Goal: Task Accomplishment & Management: Use online tool/utility

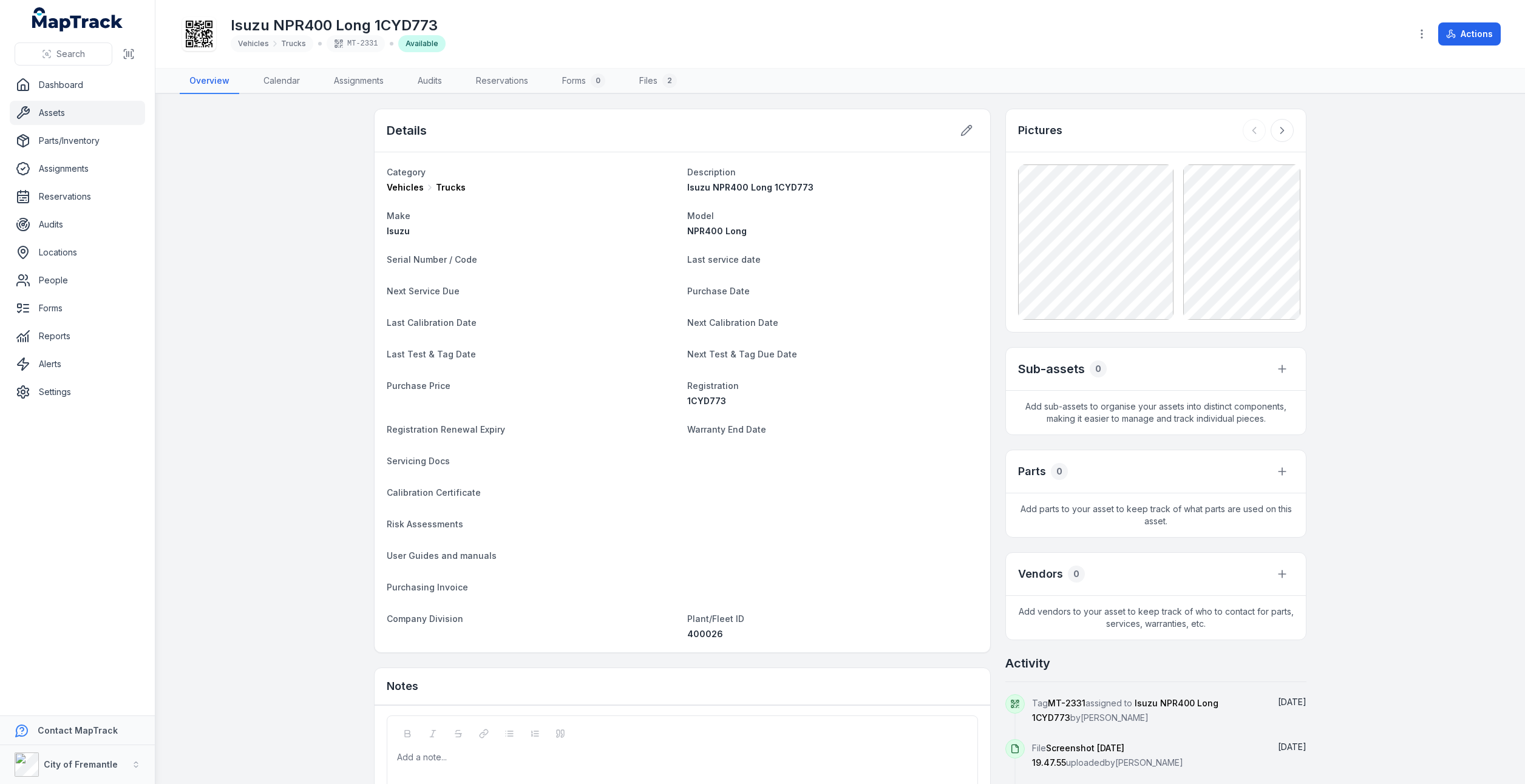
click at [75, 116] on link "Assets" at bounding box center [77, 113] width 135 height 24
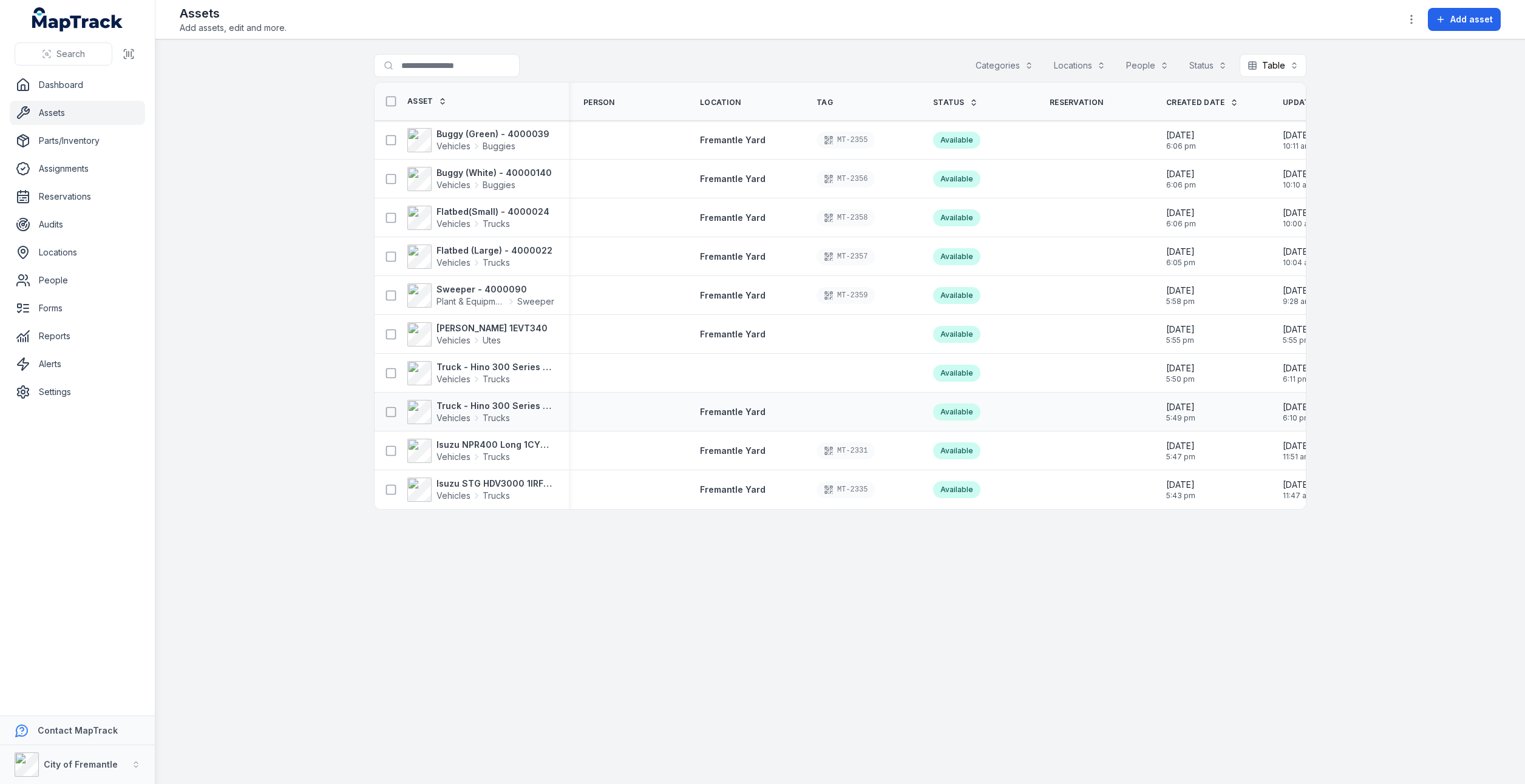
click at [647, 410] on div at bounding box center [627, 412] width 117 height 10
click at [716, 411] on span "Fremantle Yard" at bounding box center [732, 411] width 66 height 10
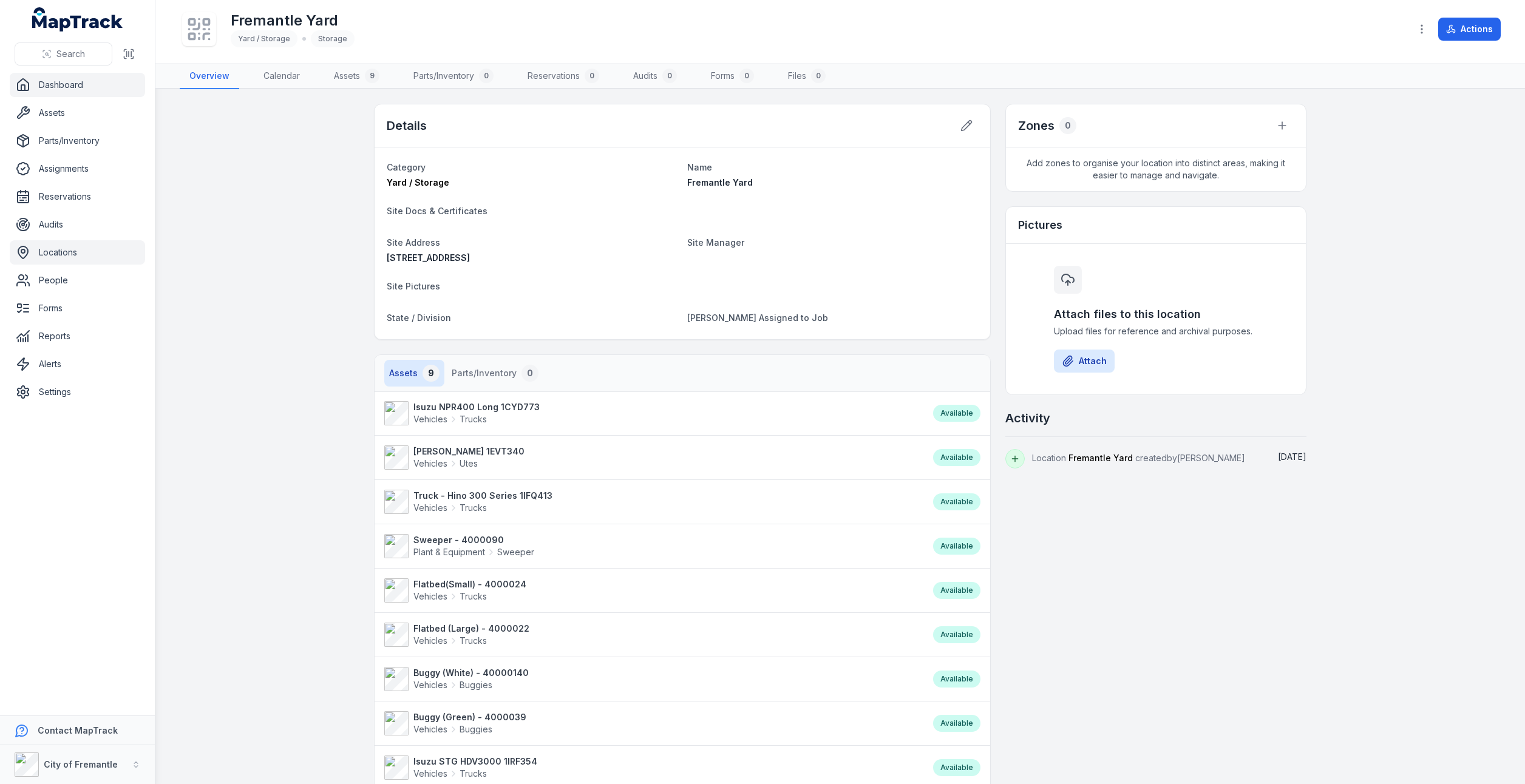
click at [66, 90] on link "Dashboard" at bounding box center [77, 84] width 135 height 24
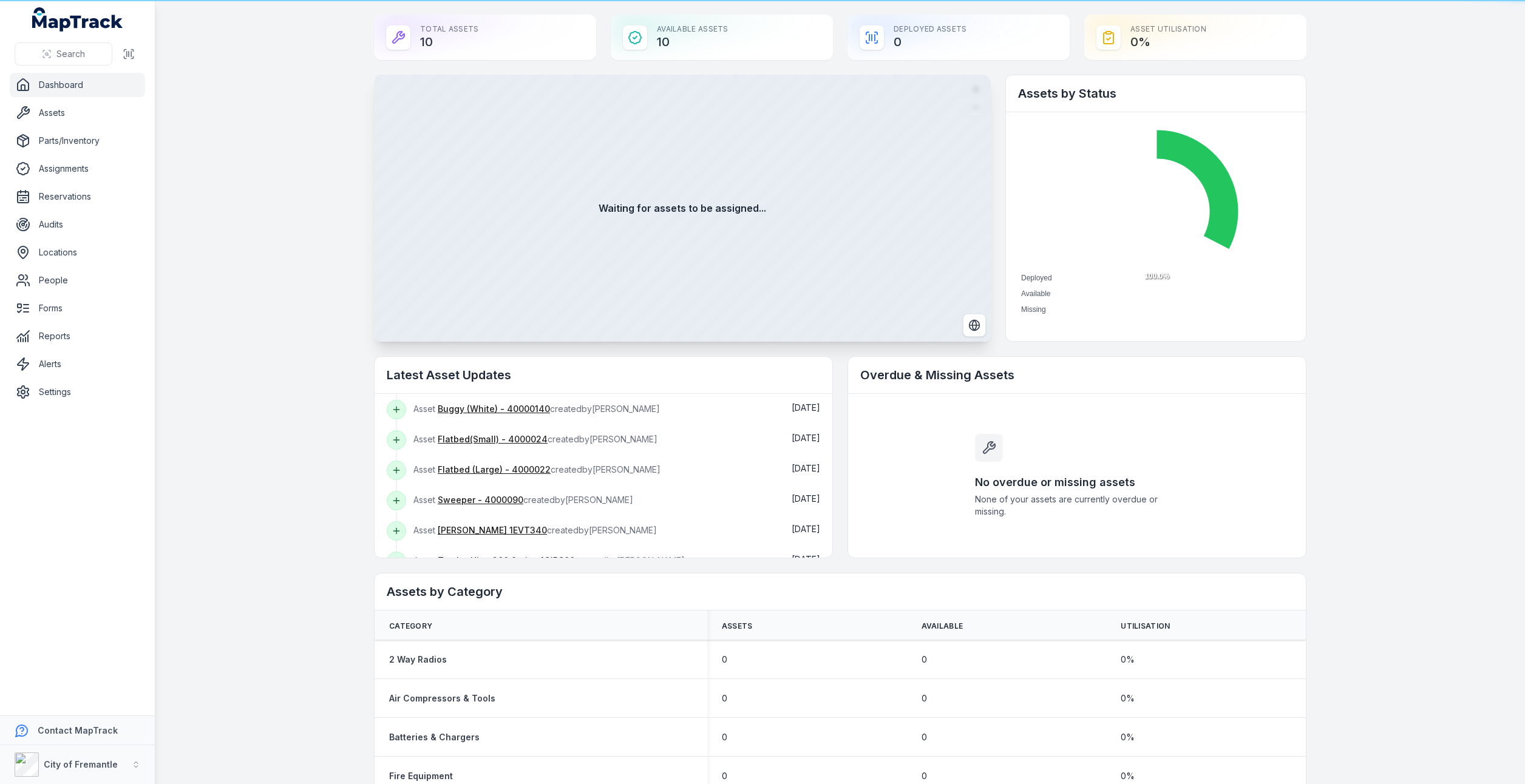
scroll to position [121, 0]
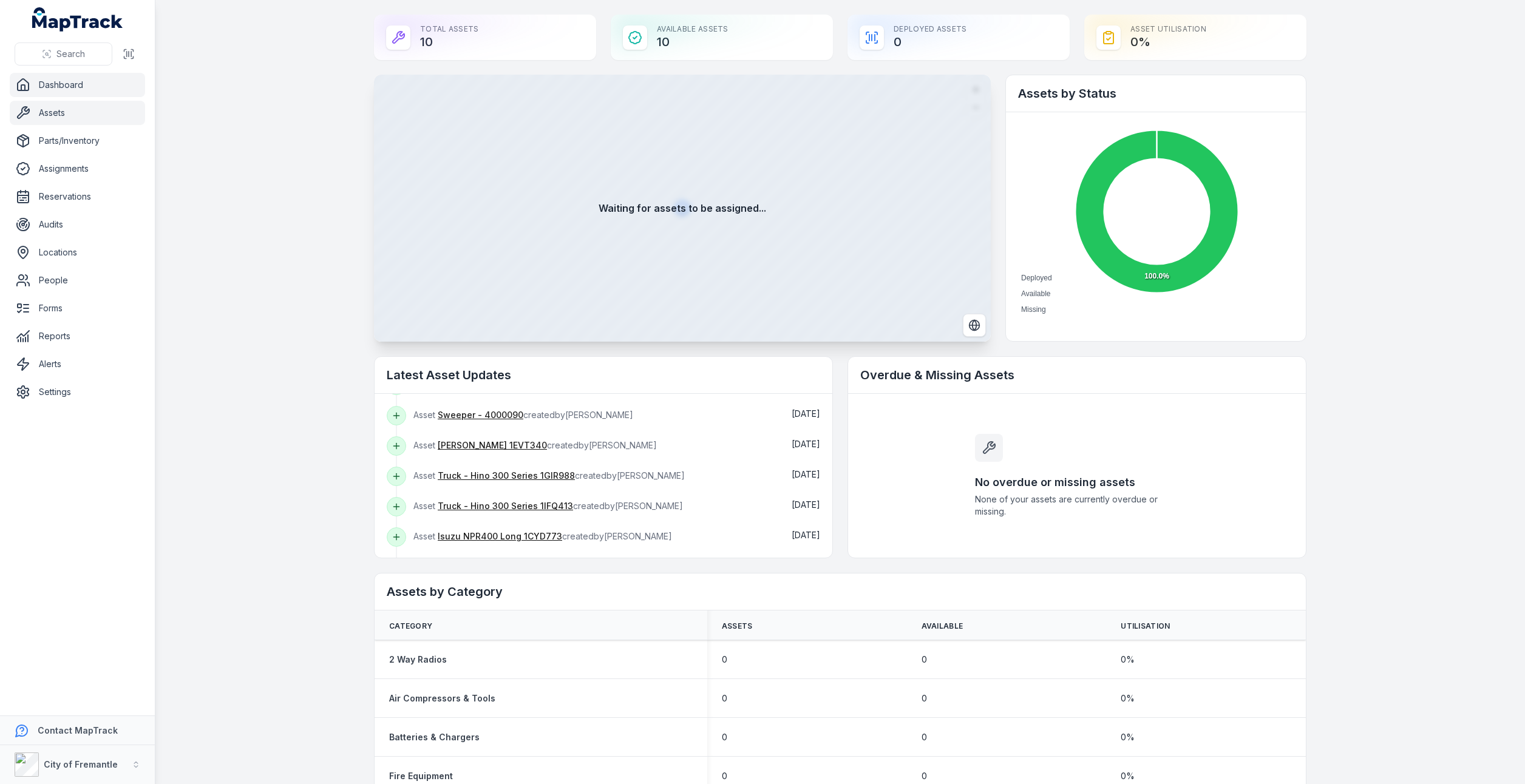
click at [44, 112] on link "Assets" at bounding box center [77, 113] width 135 height 24
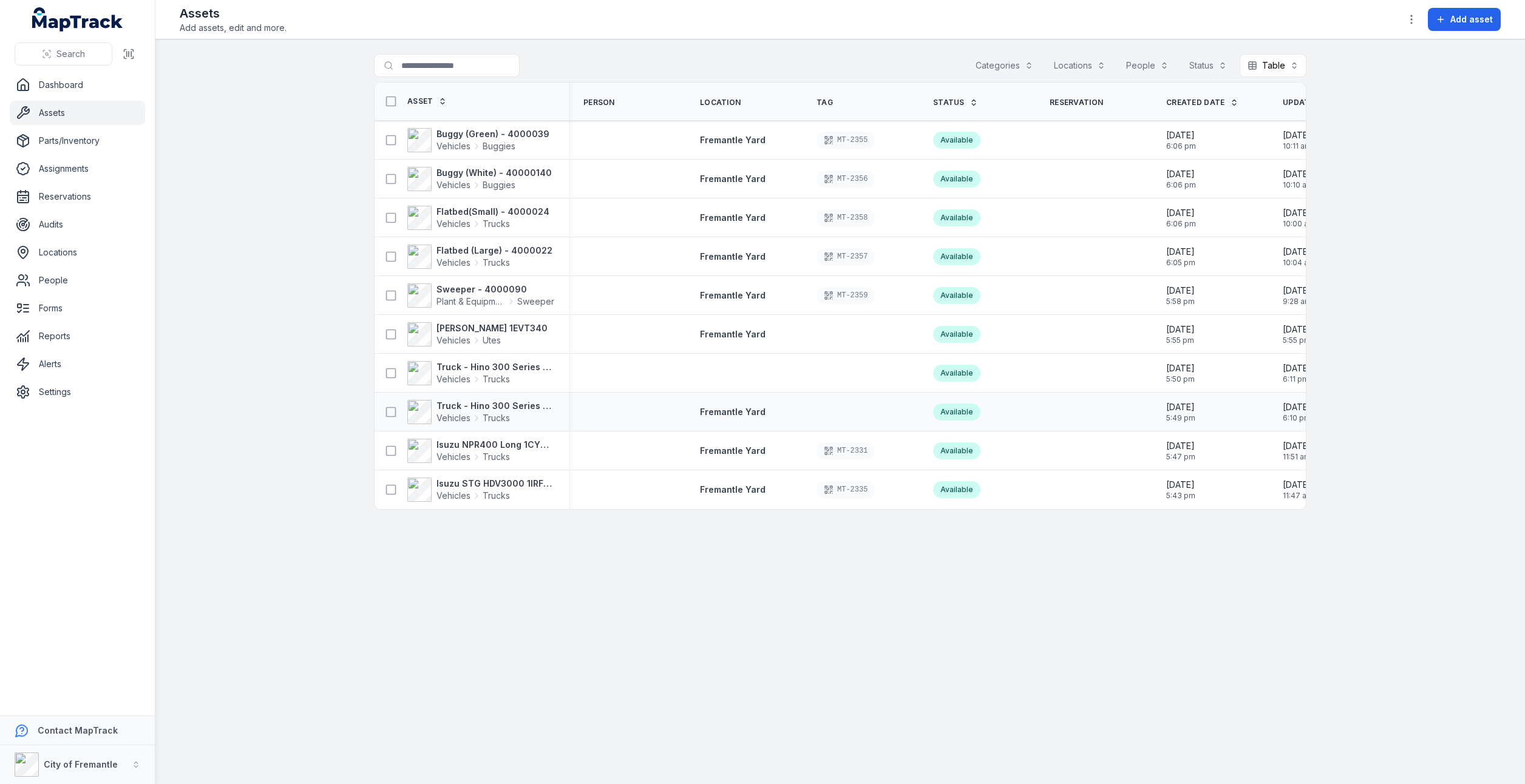
click at [567, 403] on div "Truck - Hino 300 Series 1IFQ413 Vehicles Trucks" at bounding box center [472, 412] width 194 height 34
click at [394, 403] on button at bounding box center [391, 412] width 23 height 23
click at [390, 411] on icon at bounding box center [391, 411] width 3 height 2
click at [523, 412] on span "Vehicles Trucks" at bounding box center [495, 418] width 117 height 12
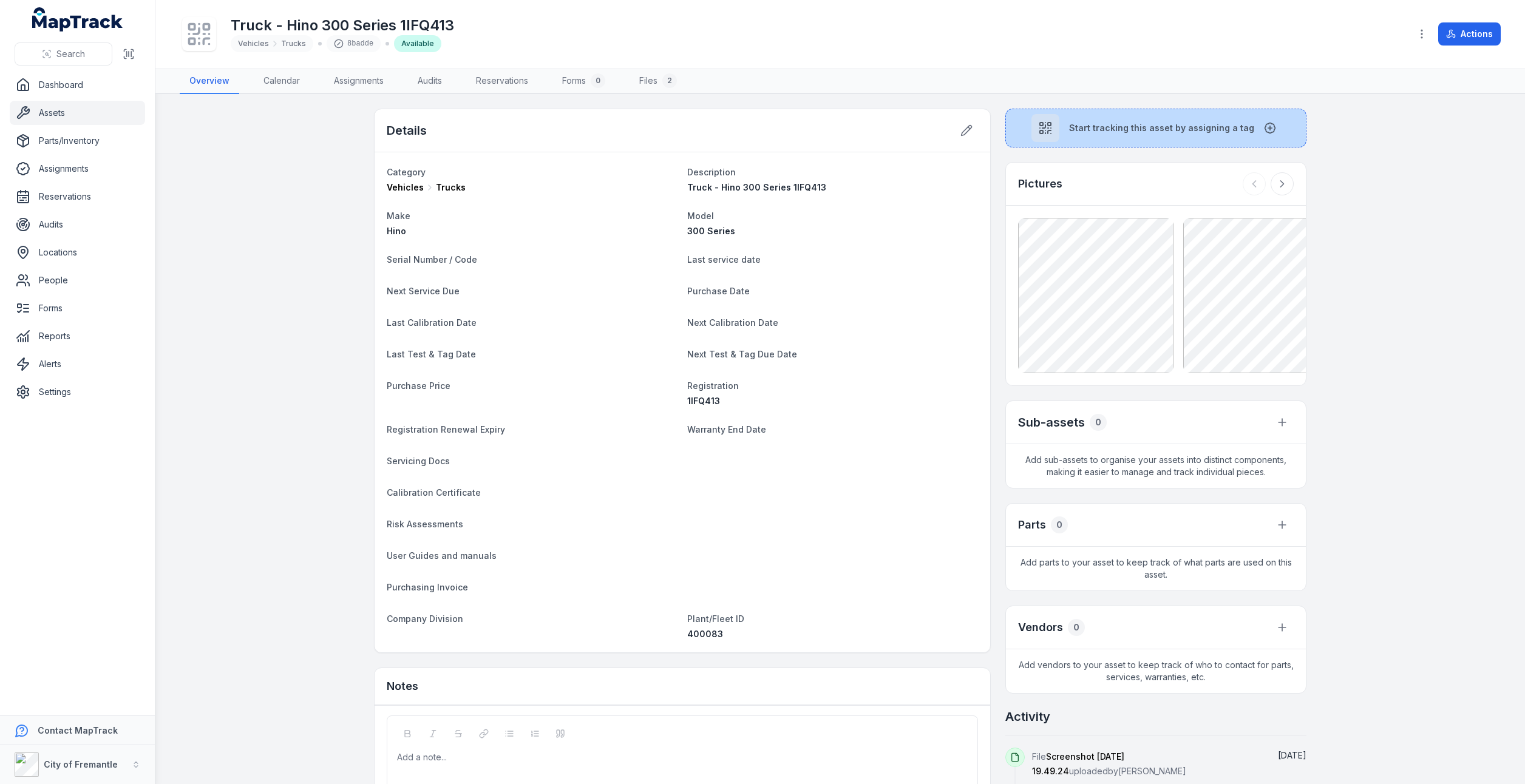
click at [1203, 131] on span "Start tracking this asset by assigning a tag" at bounding box center [1161, 128] width 185 height 12
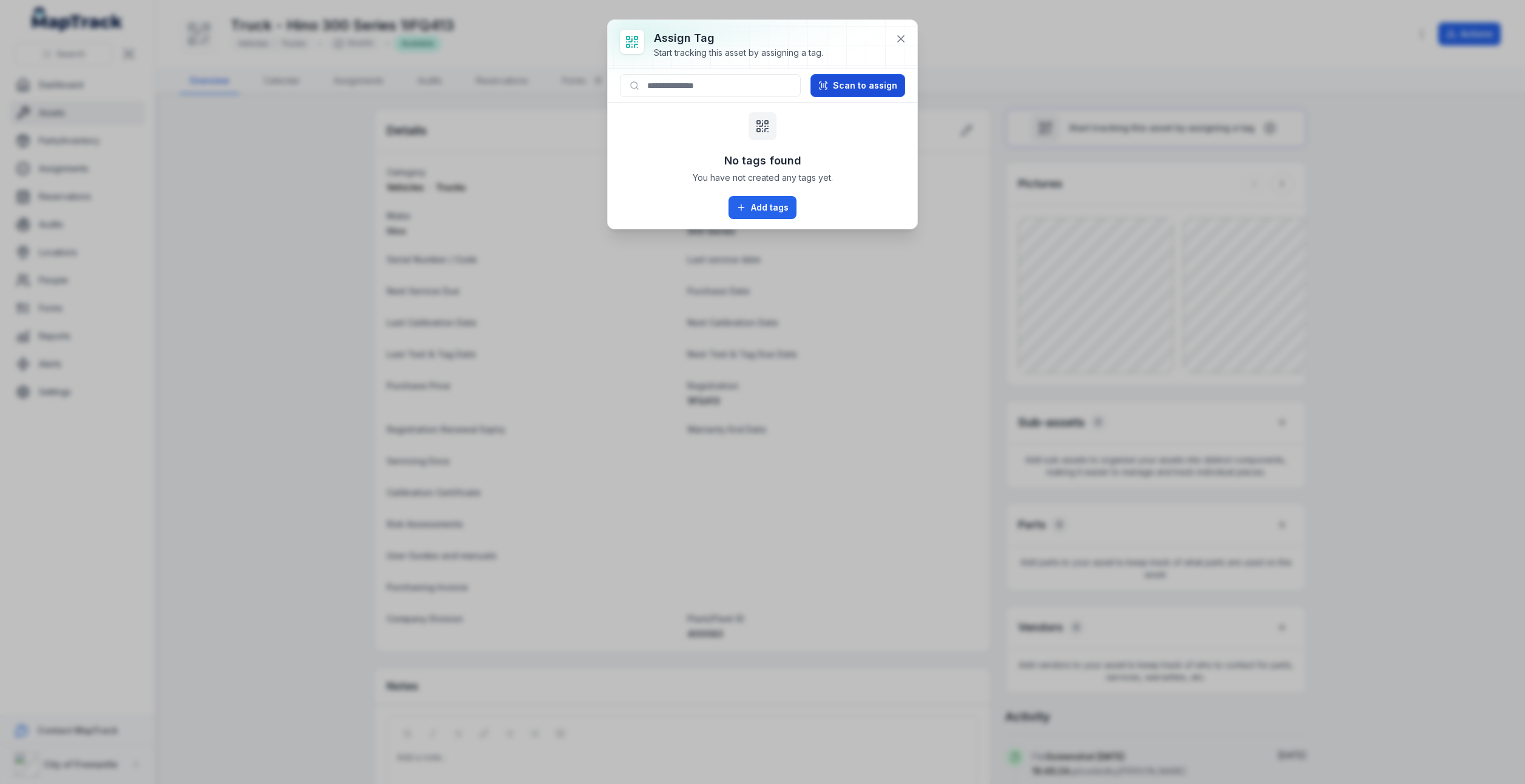
click at [851, 92] on button "Scan to assign" at bounding box center [858, 85] width 95 height 23
